Goal: Check status: Check status

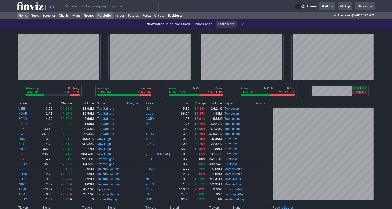
click at [105, 16] on link "Portfolio" at bounding box center [104, 16] width 17 height 8
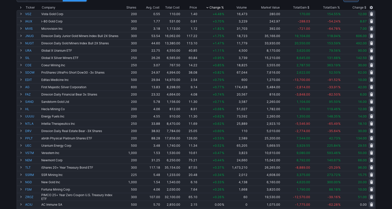
scroll to position [49, 0]
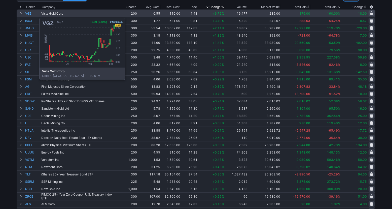
click at [27, 15] on link "VGZ" at bounding box center [32, 13] width 15 height 7
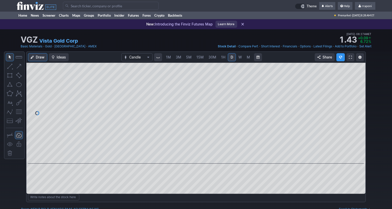
click at [240, 56] on span "W" at bounding box center [240, 57] width 4 height 4
click at [245, 57] on link "M" at bounding box center [248, 57] width 8 height 8
click at [109, 18] on link "Portfolio" at bounding box center [104, 16] width 17 height 8
